Goal: Transaction & Acquisition: Obtain resource

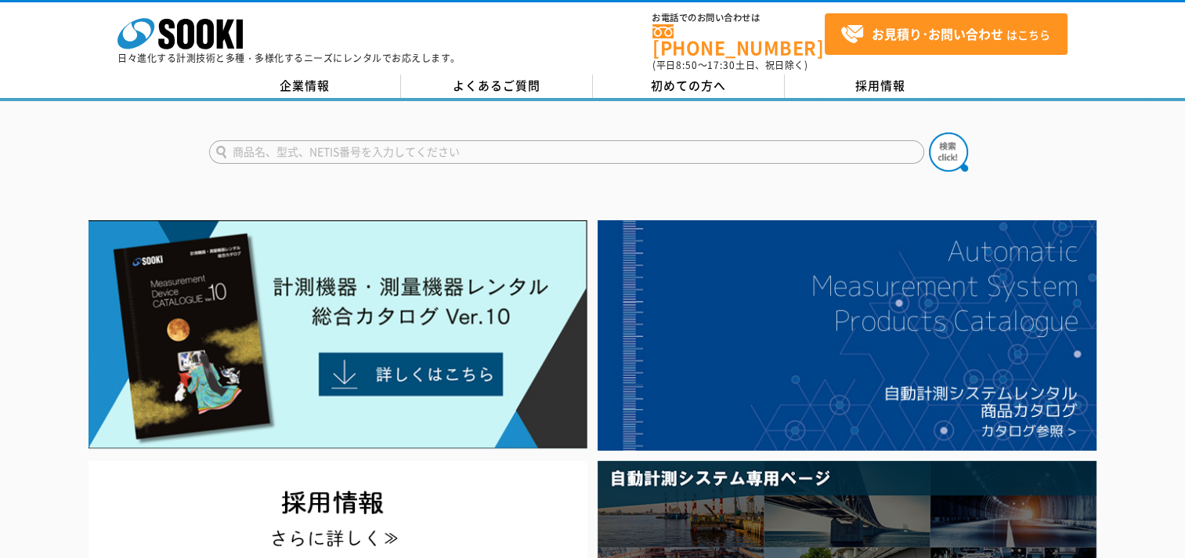
click at [450, 143] on input "text" at bounding box center [566, 151] width 715 height 23
type input "サーモ"
click at [929, 132] on button at bounding box center [948, 151] width 39 height 39
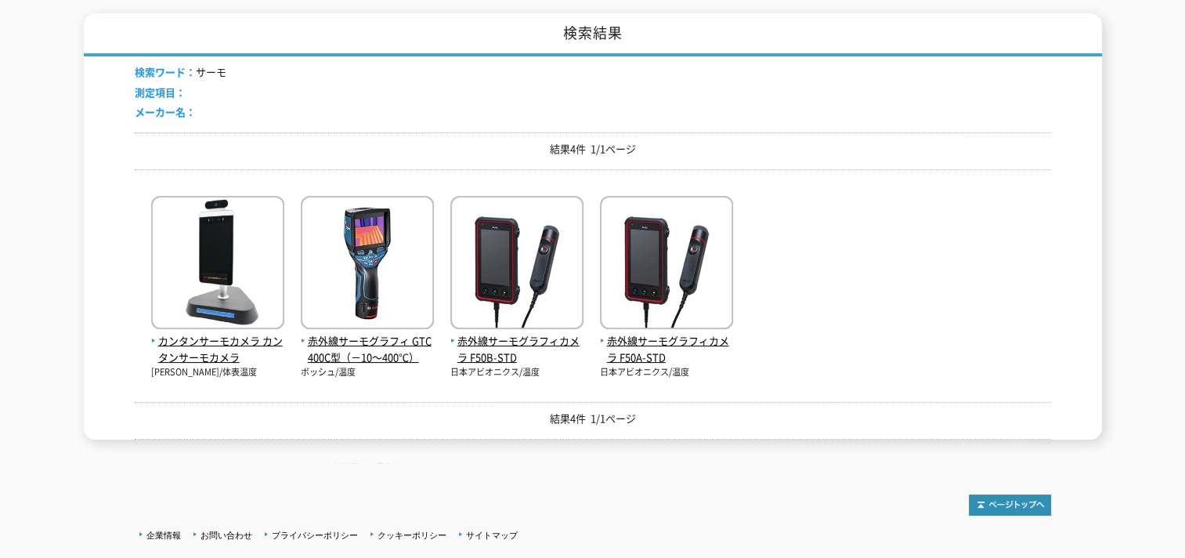
scroll to position [235, 0]
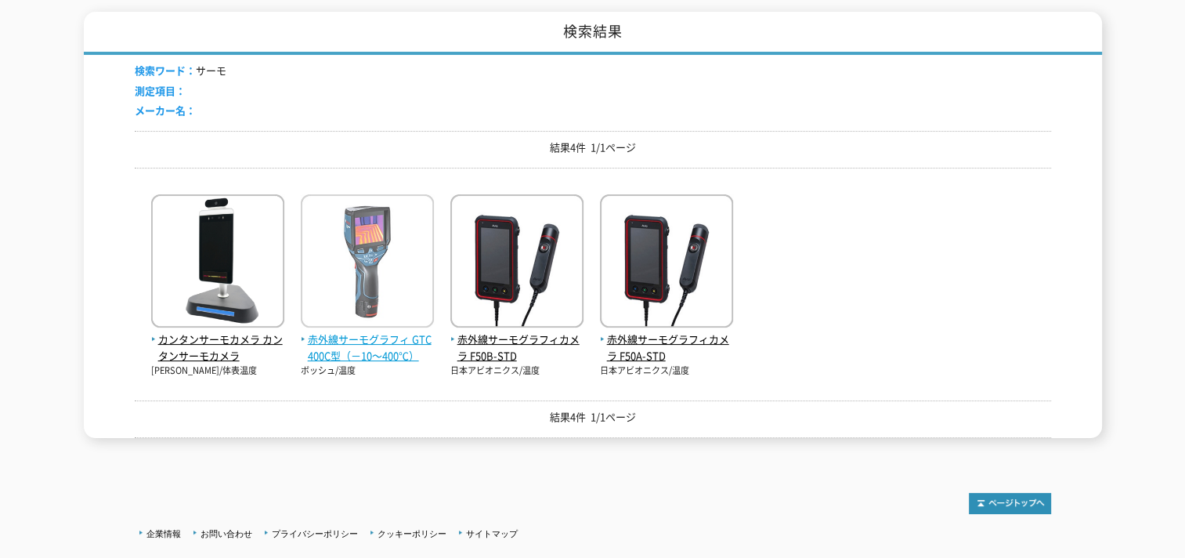
click at [357, 333] on span "赤外線サーモグラフィ GTC400C型（－10～400℃）" at bounding box center [367, 347] width 133 height 33
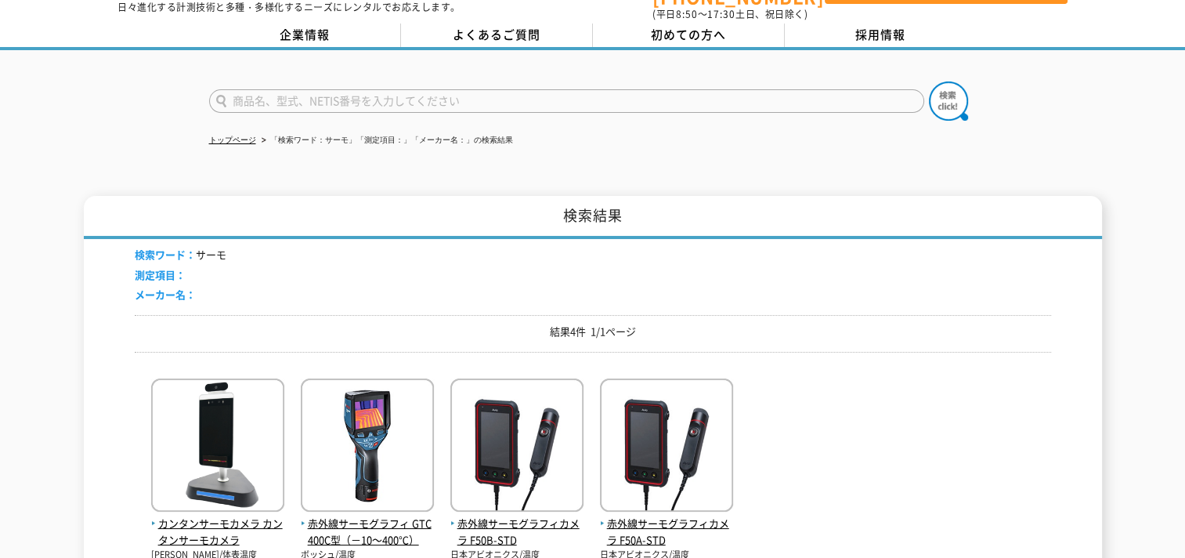
scroll to position [0, 0]
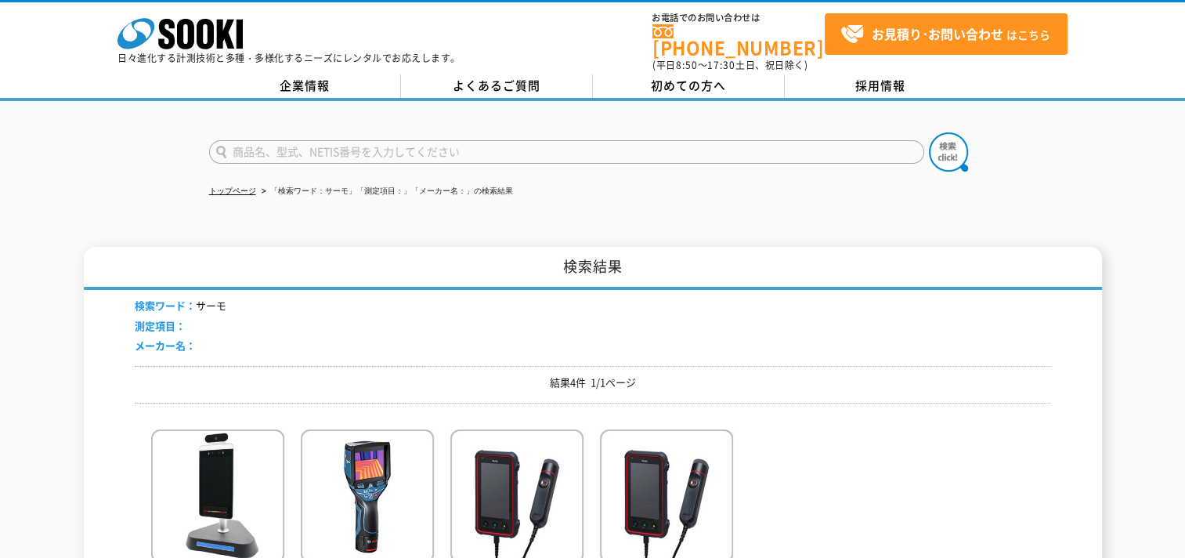
click at [291, 140] on input "text" at bounding box center [566, 151] width 715 height 23
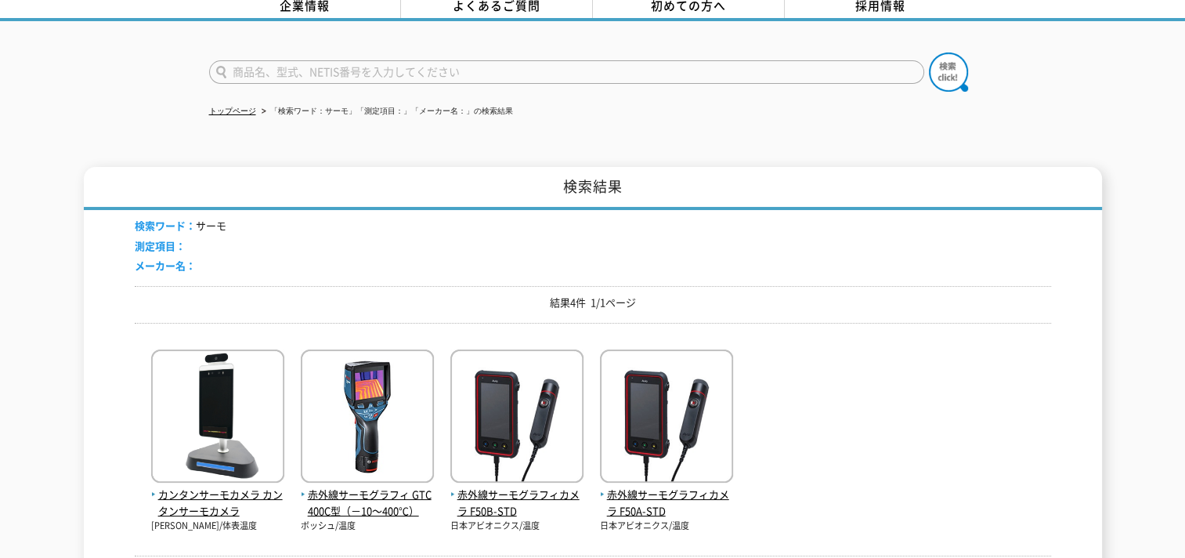
scroll to position [78, 0]
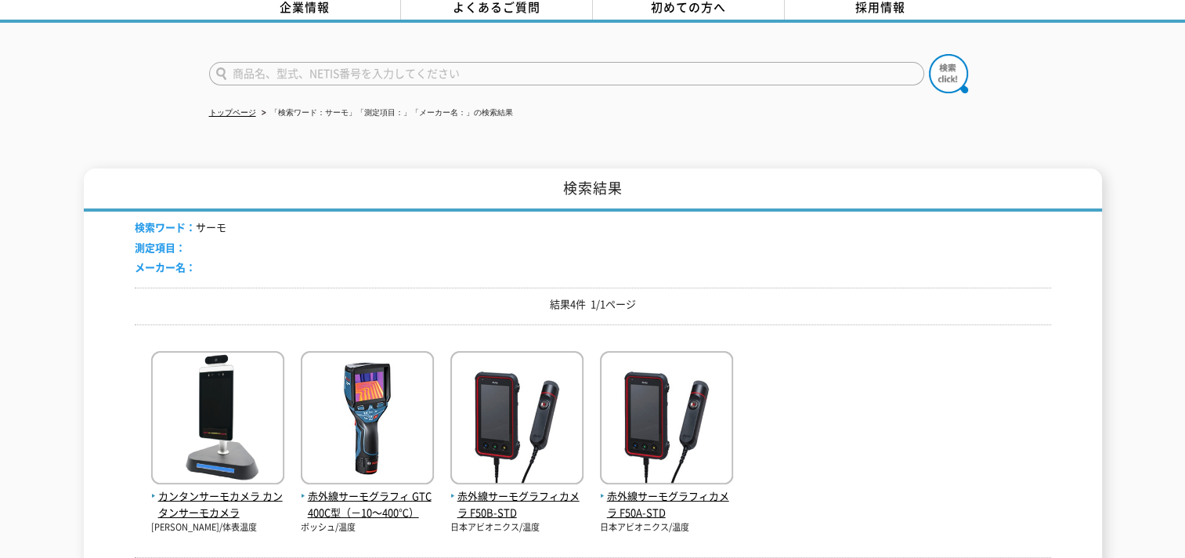
click at [288, 65] on input "text" at bounding box center [566, 73] width 715 height 23
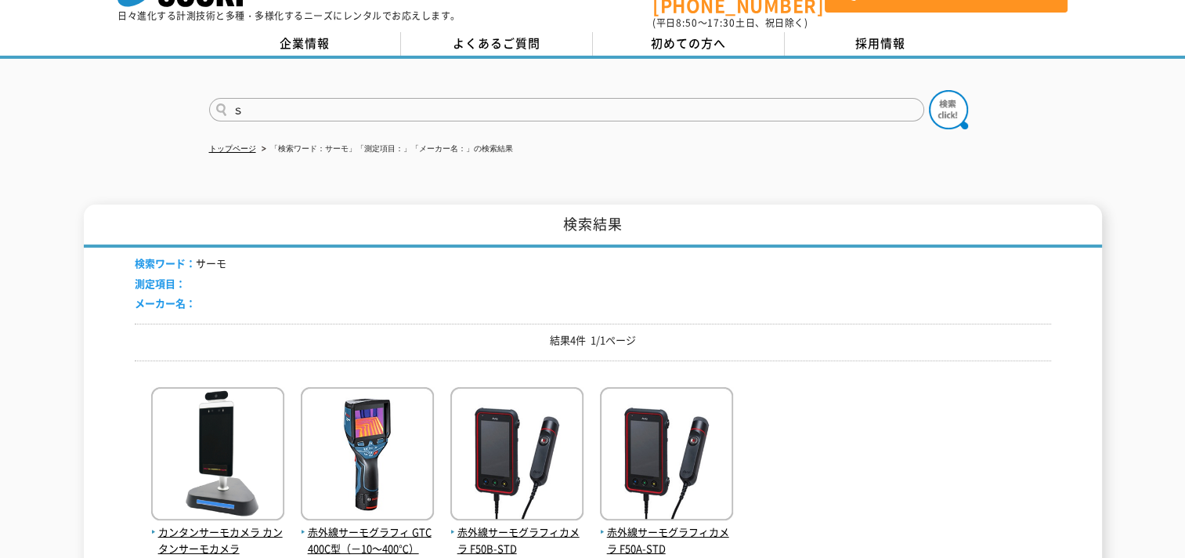
scroll to position [0, 0]
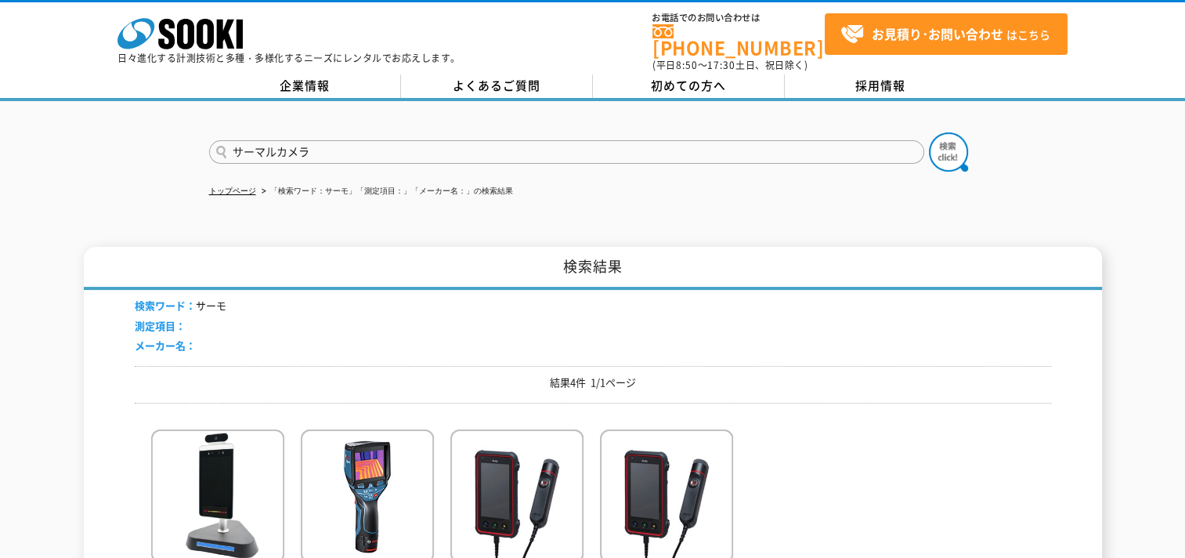
type input "サーマルカメラ"
click at [929, 132] on button at bounding box center [948, 151] width 39 height 39
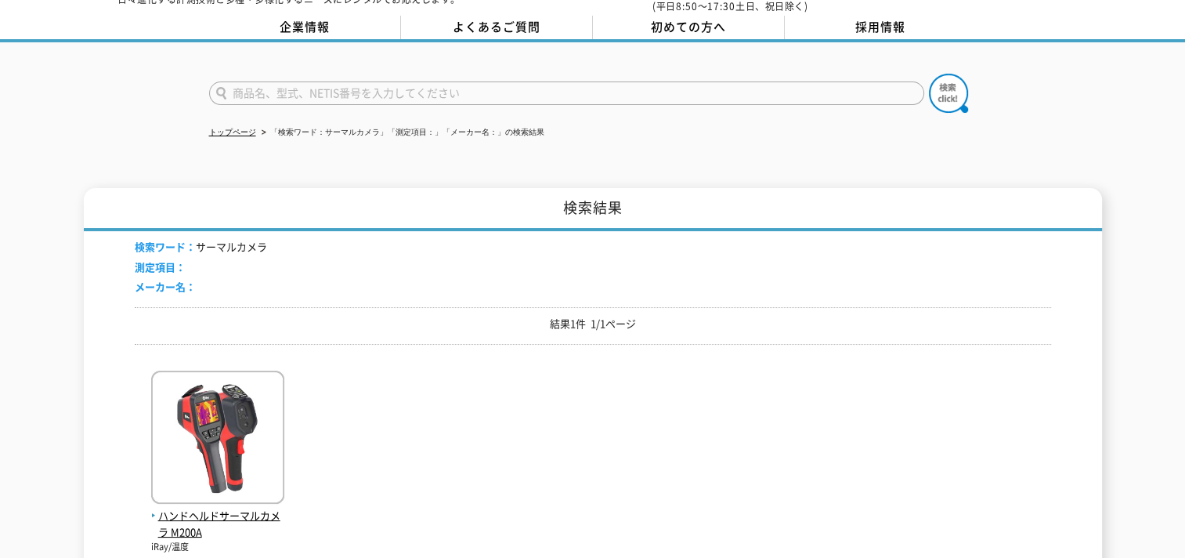
scroll to position [235, 0]
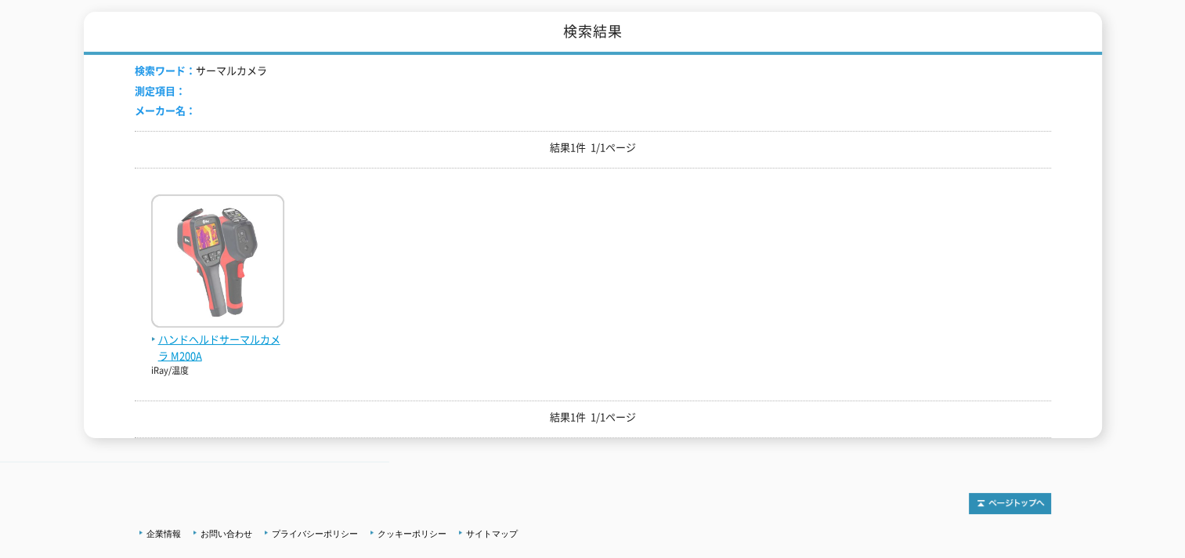
click at [237, 311] on img at bounding box center [217, 262] width 133 height 137
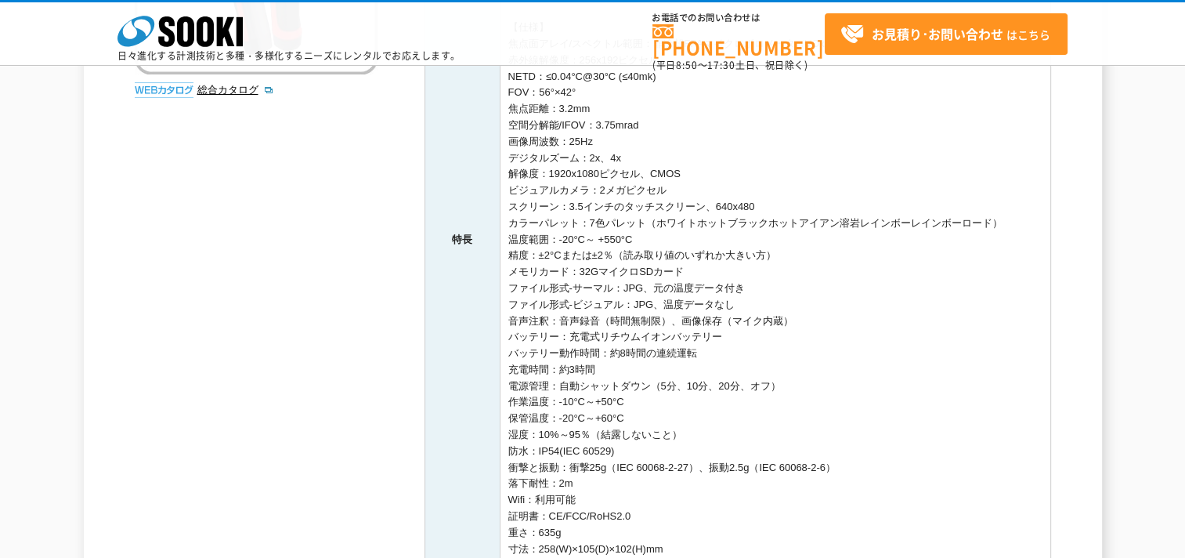
scroll to position [392, 0]
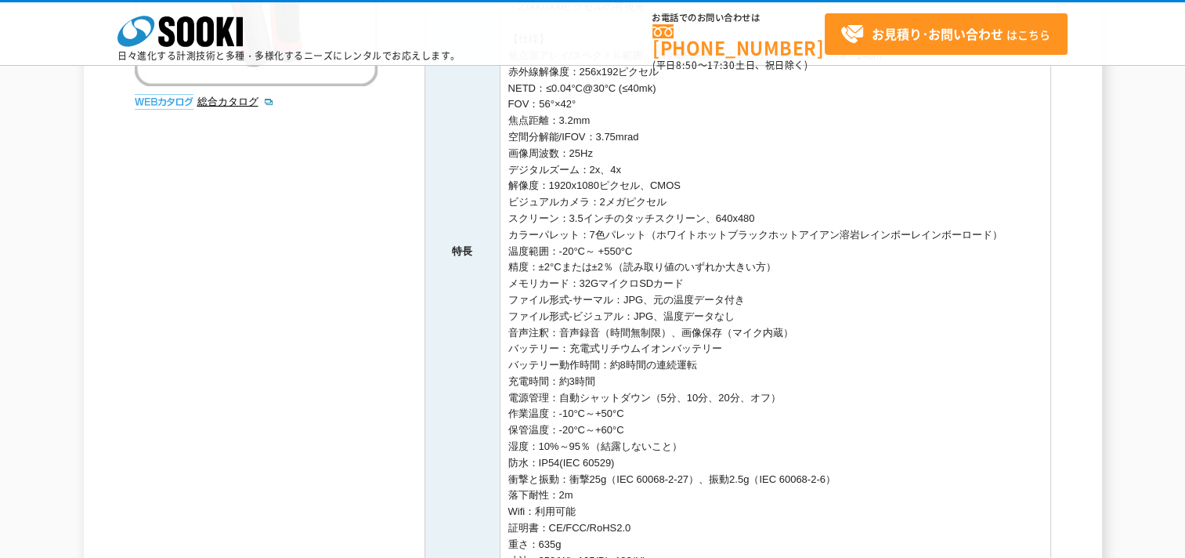
drag, startPoint x: 401, startPoint y: 381, endPoint x: 402, endPoint y: 371, distance: 10.2
click at [402, 371] on div "3.5インチの大型タッチスクリーンを搭載したフォーカスフリーのハンドヘルドサーマルカメラM200Aのレンタルです。 大画面でクリアなデータを表示し、検査効率が…" at bounding box center [593, 244] width 916 height 899
click at [986, 365] on td "・3.5インチ480×640のタッチスクリーン ・256×192のメーカー独自開発赤外線検出器 ・25Hzフレームレート、49152測定ポイント ・高感度検出…" at bounding box center [775, 251] width 551 height 684
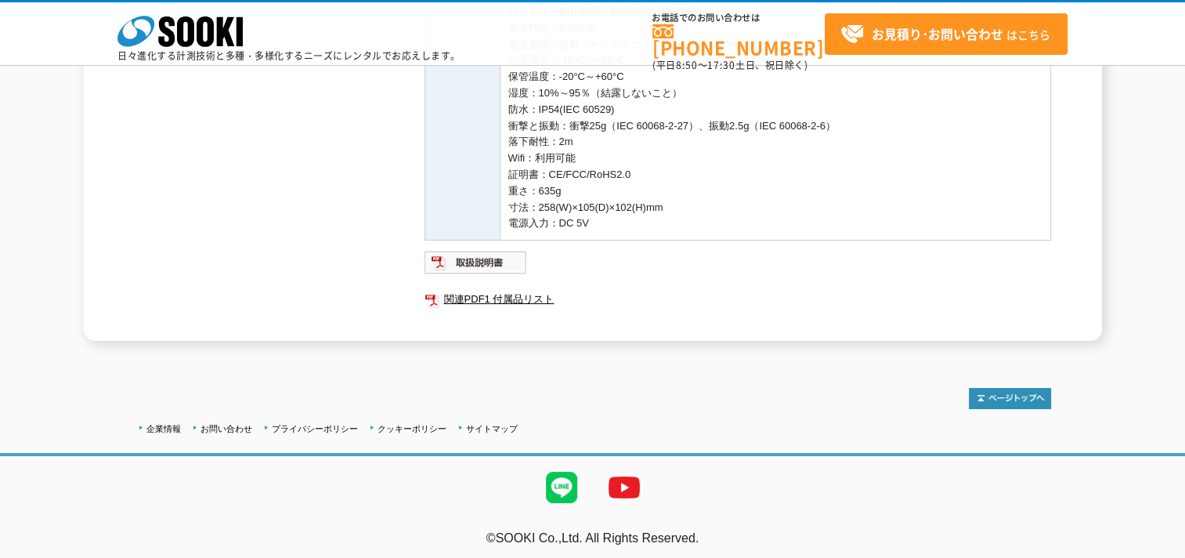
scroll to position [749, 0]
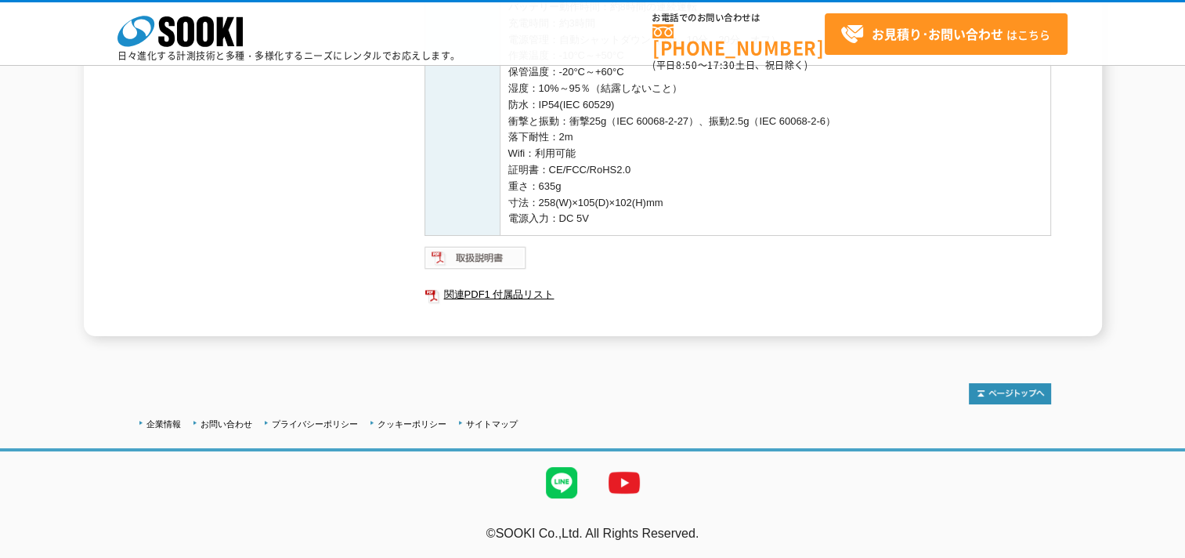
click at [473, 257] on img at bounding box center [475, 257] width 103 height 25
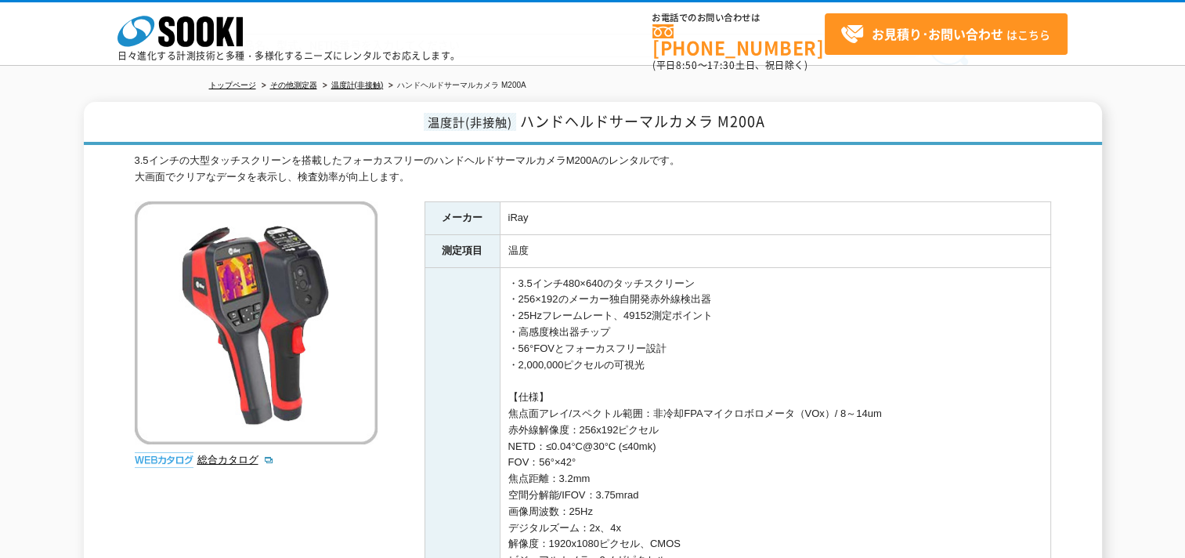
scroll to position [0, 0]
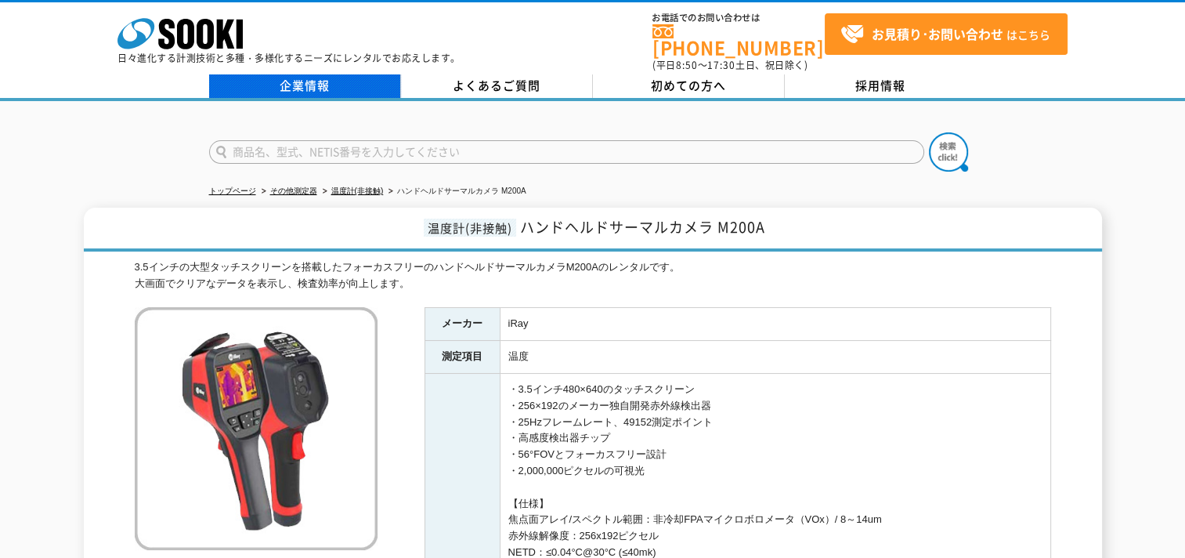
click at [295, 74] on link "企業情報" at bounding box center [305, 85] width 192 height 23
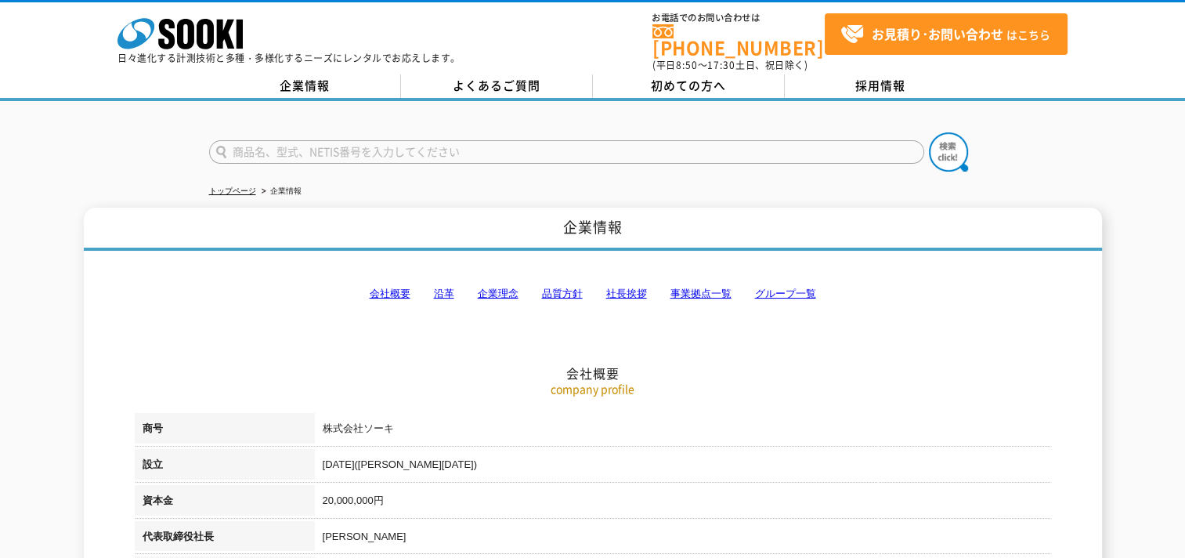
click at [337, 150] on input "text" at bounding box center [566, 151] width 715 height 23
type input "サーモグラフィ"
click at [929, 132] on button at bounding box center [948, 151] width 39 height 39
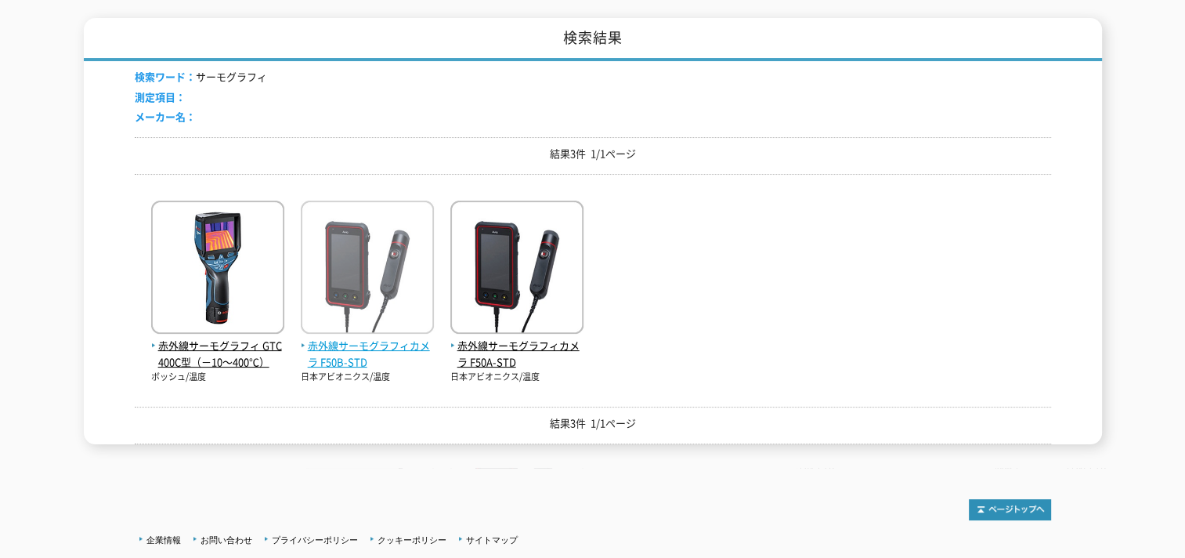
scroll to position [229, 0]
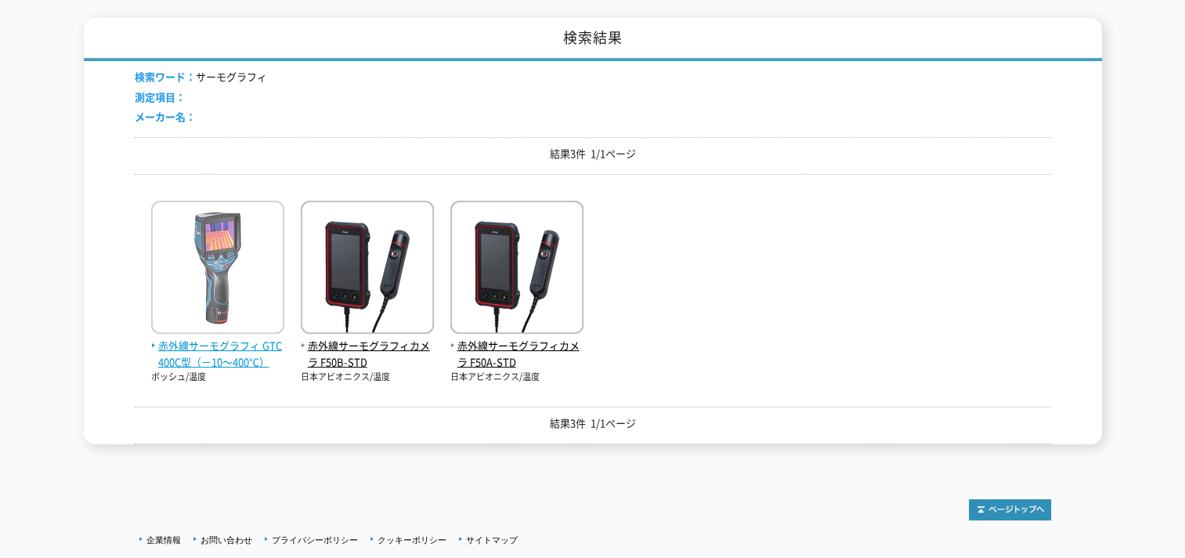
click at [248, 348] on span "赤外線サーモグラフィ GTC400C型（－10～400℃）" at bounding box center [217, 354] width 133 height 33
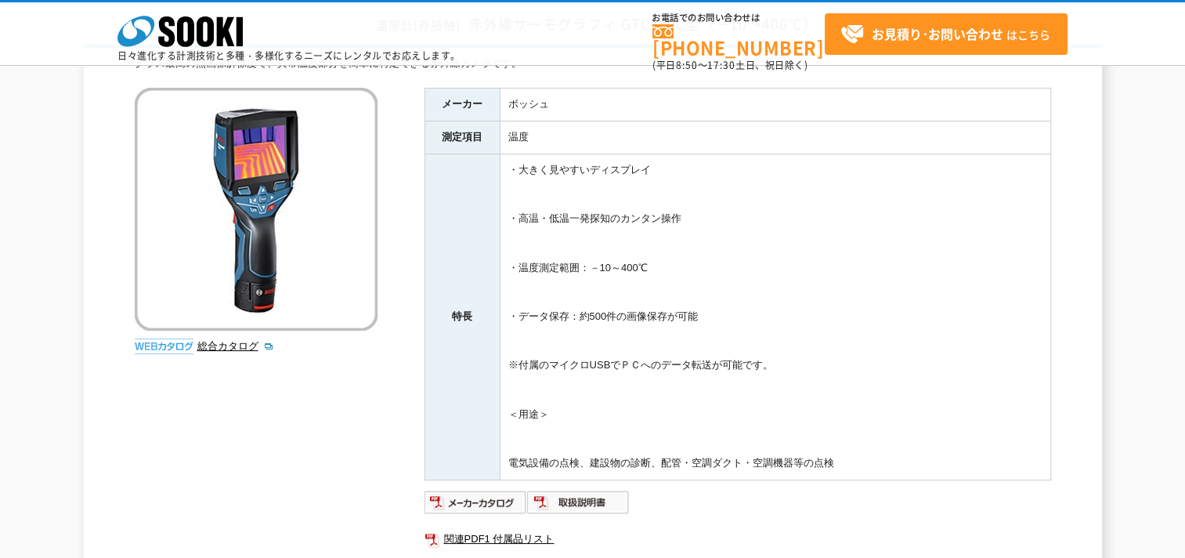
scroll to position [128, 0]
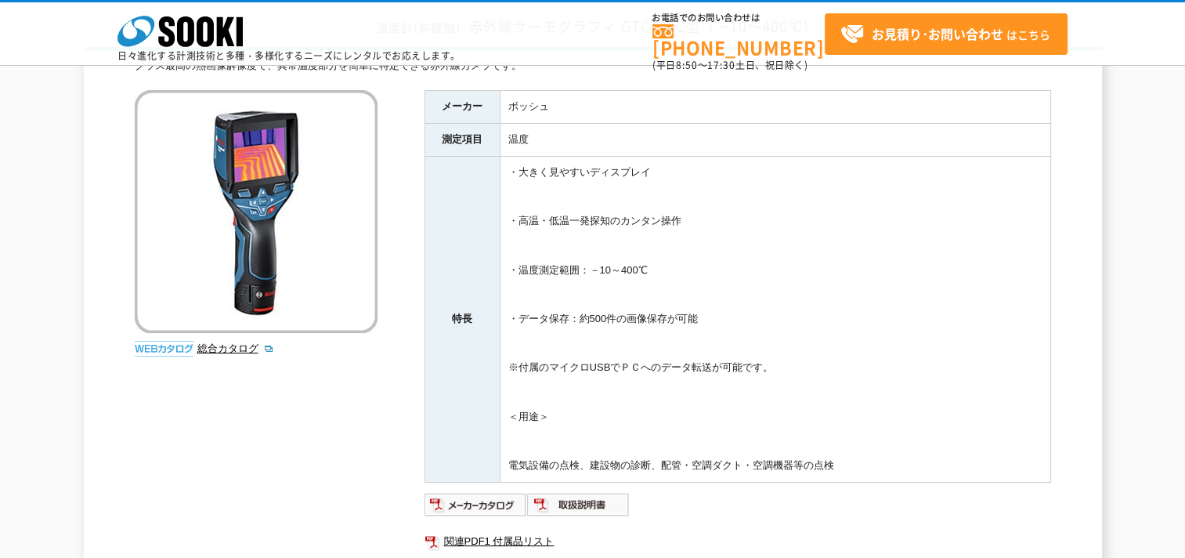
click at [616, 316] on td "・大きく見やすいディスプレイ ・高温・低温一発探知のカンタン操作 ・温度測定範囲：－10～400℃ ・データ保存：約500件の画像保存が可能 ※付属のマイクロ…" at bounding box center [775, 319] width 551 height 326
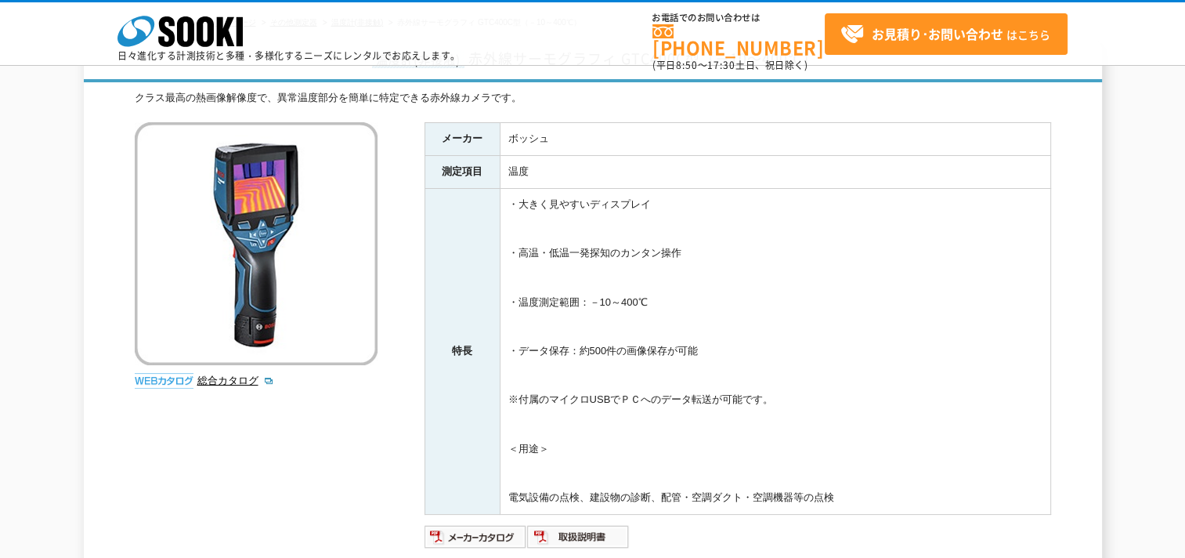
scroll to position [96, 0]
click at [501, 528] on img at bounding box center [475, 537] width 103 height 25
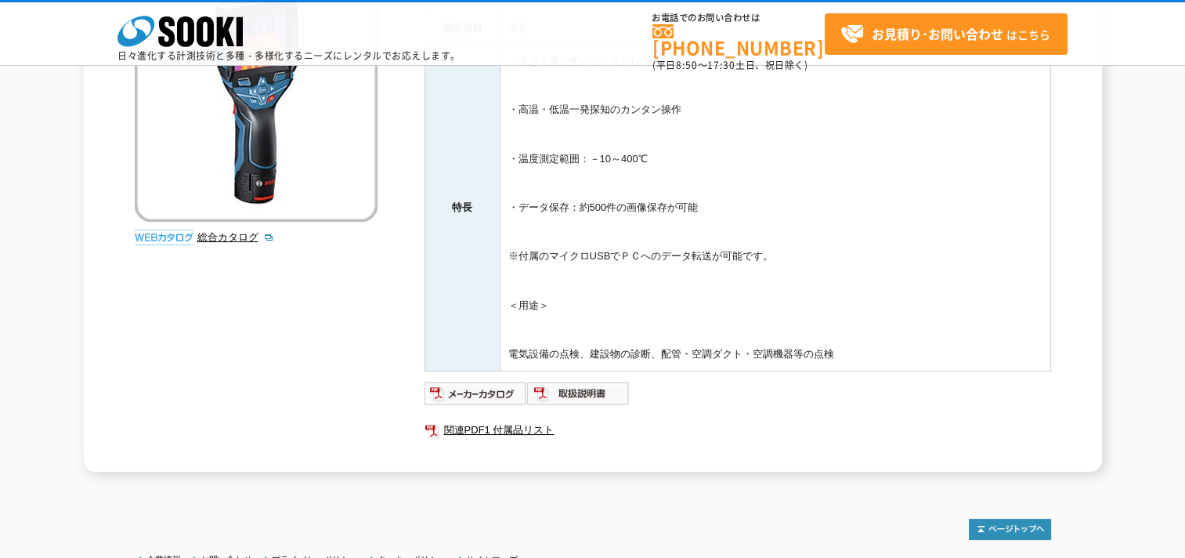
scroll to position [238, 0]
